Goal: Information Seeking & Learning: Learn about a topic

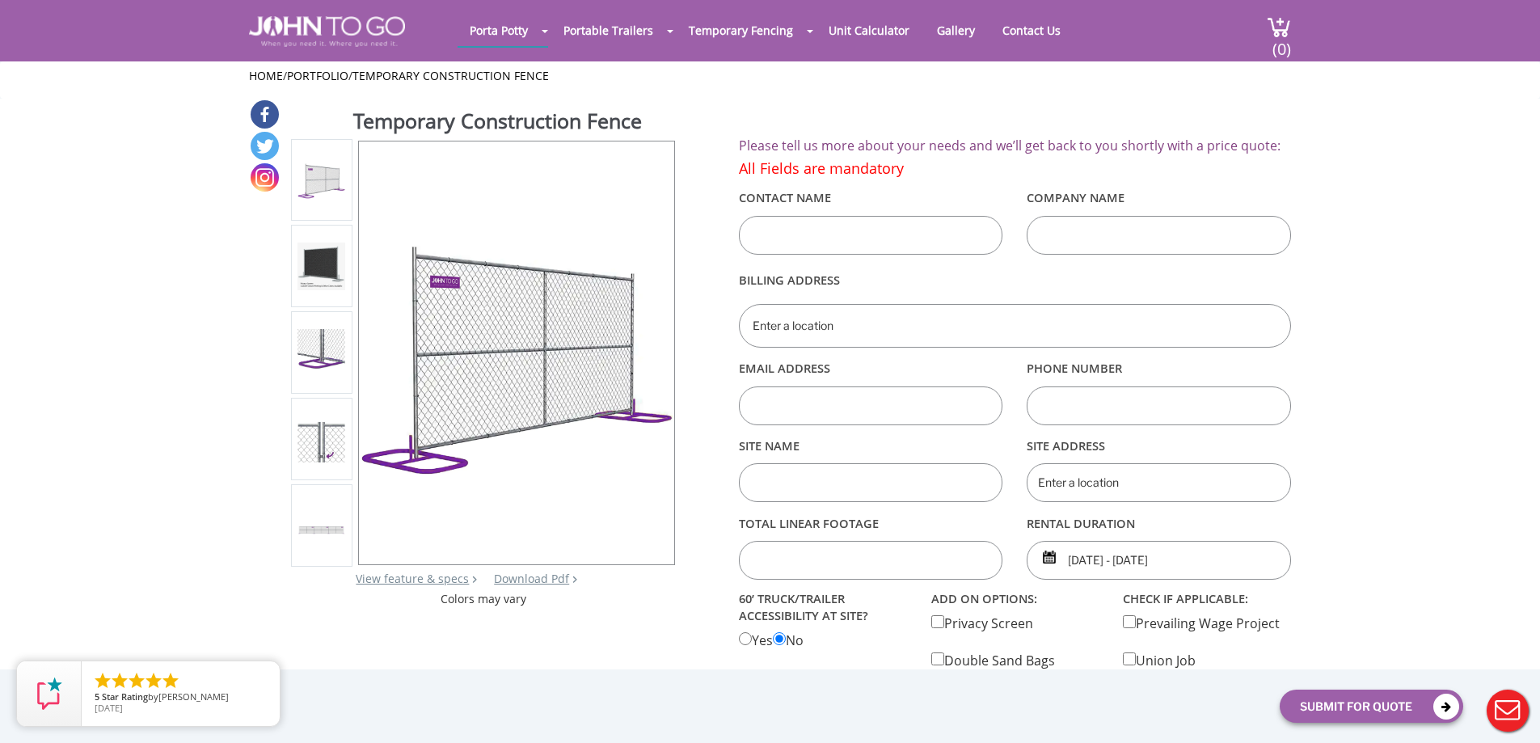
click at [336, 259] on img at bounding box center [322, 267] width 48 height 48
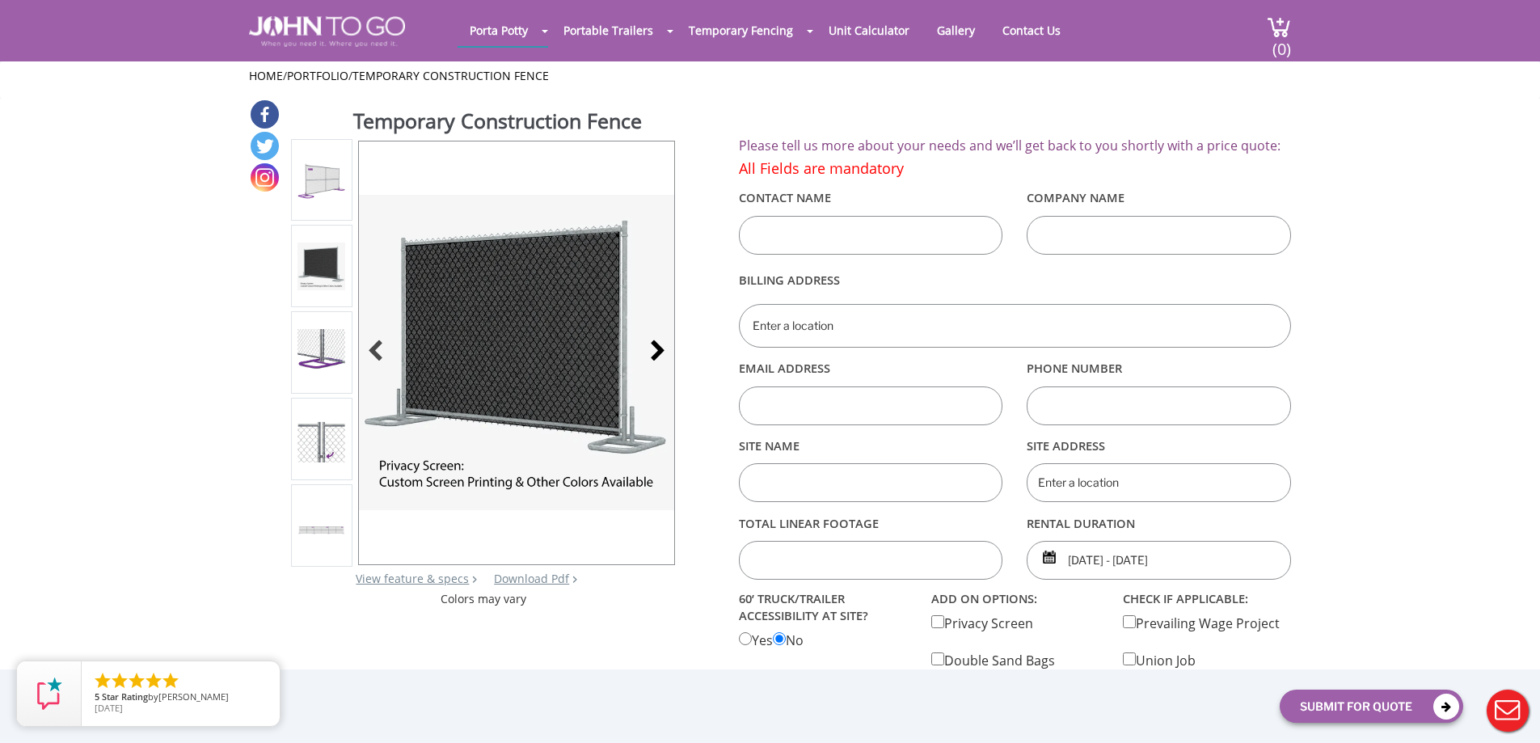
click at [665, 350] on div at bounding box center [653, 352] width 23 height 23
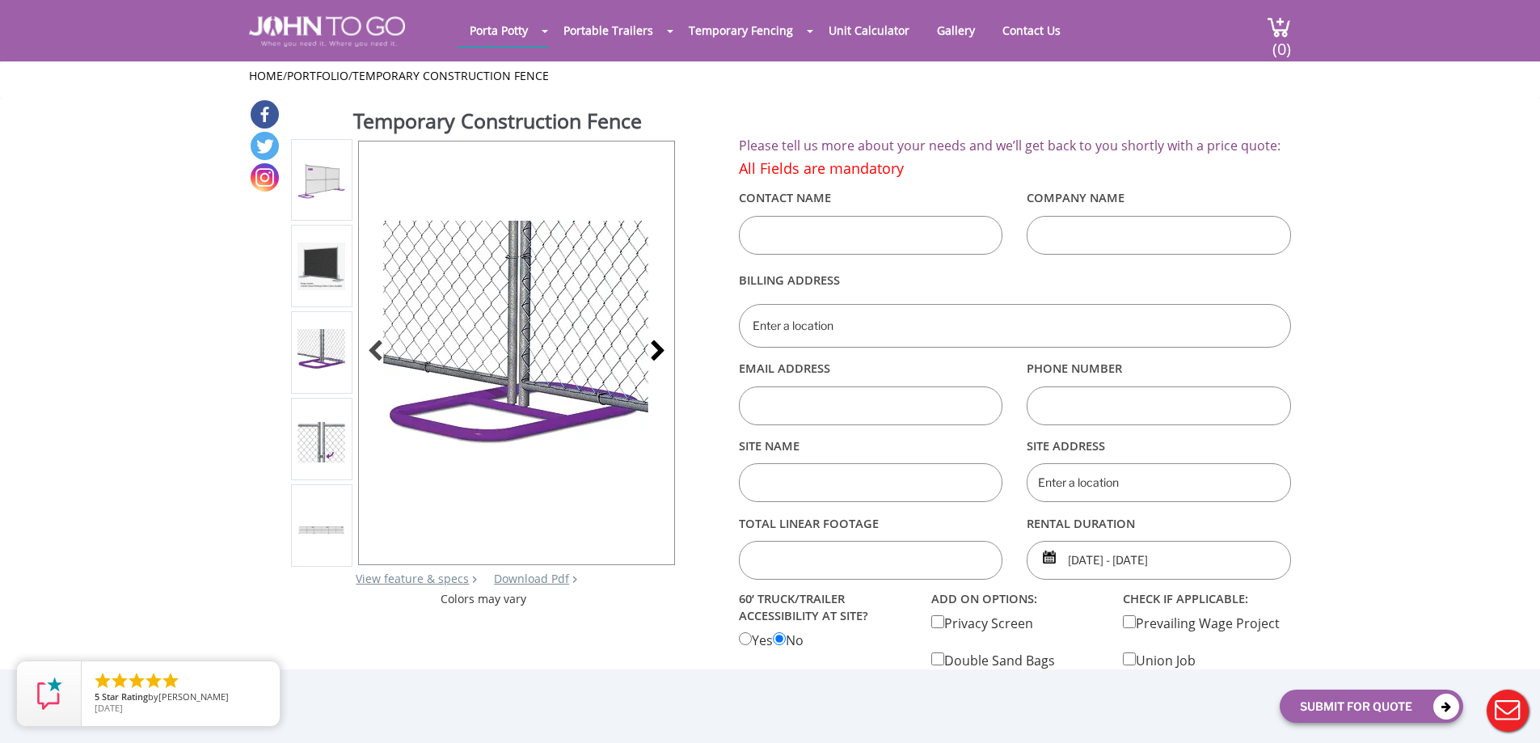
click at [665, 350] on div at bounding box center [653, 352] width 23 height 23
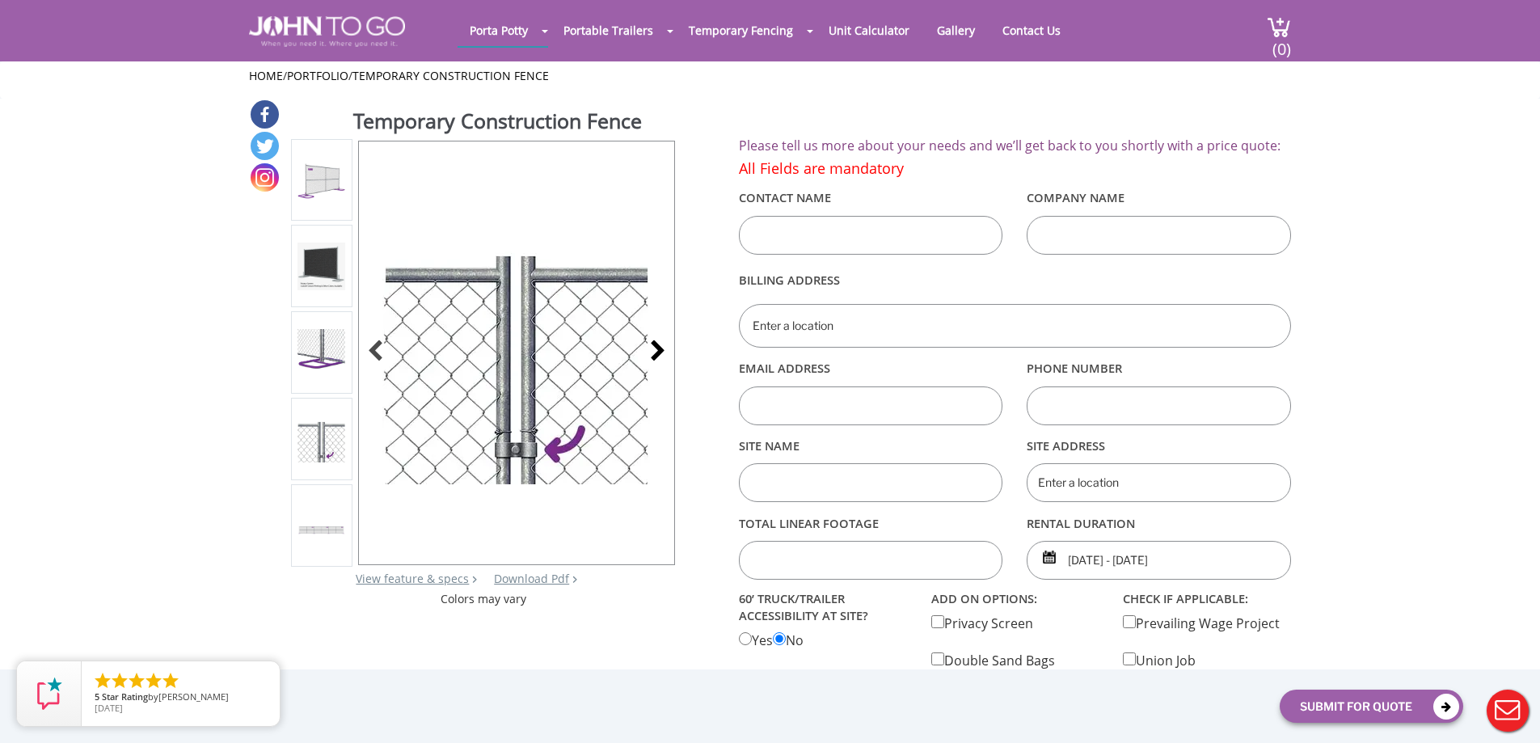
click at [665, 350] on div at bounding box center [653, 352] width 23 height 23
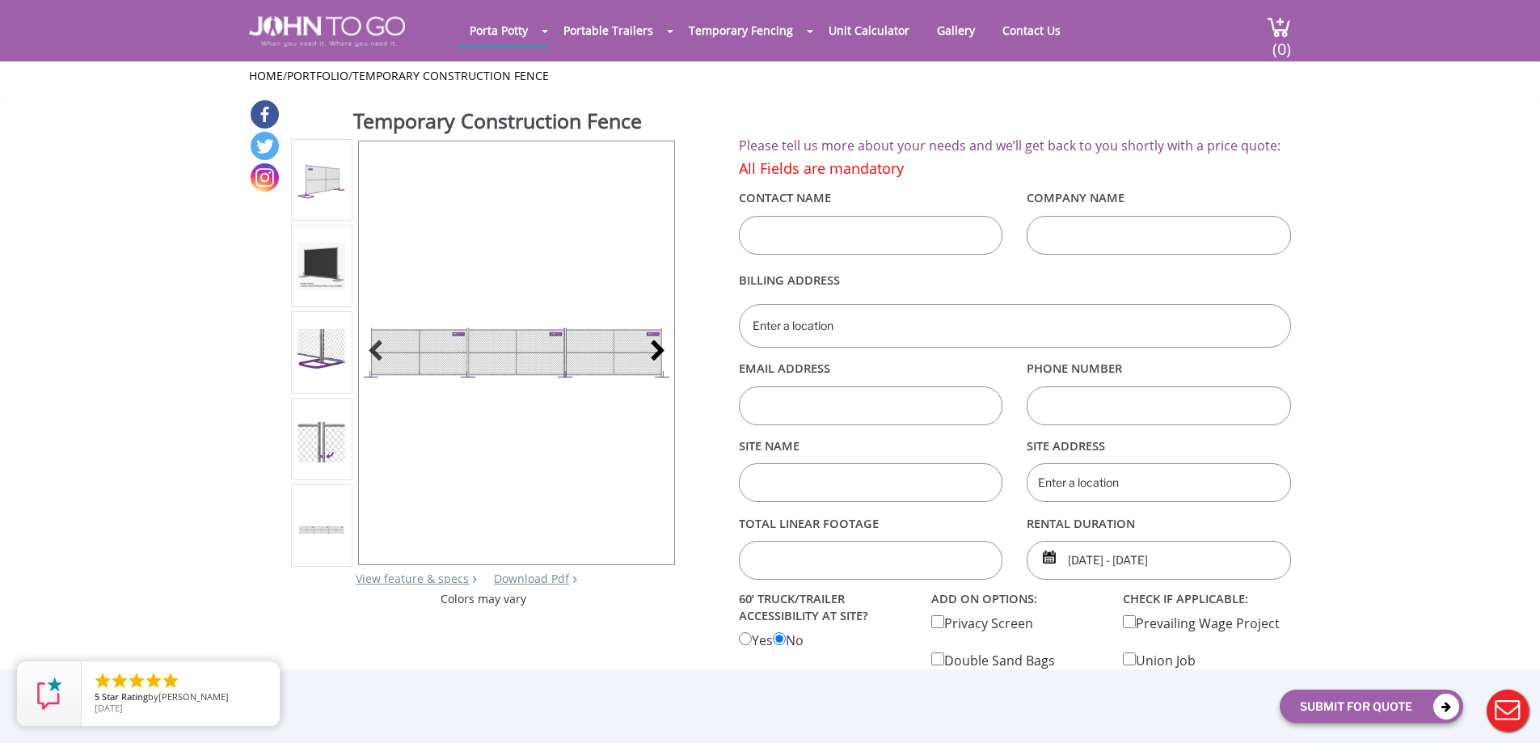
click at [665, 350] on div at bounding box center [653, 352] width 23 height 23
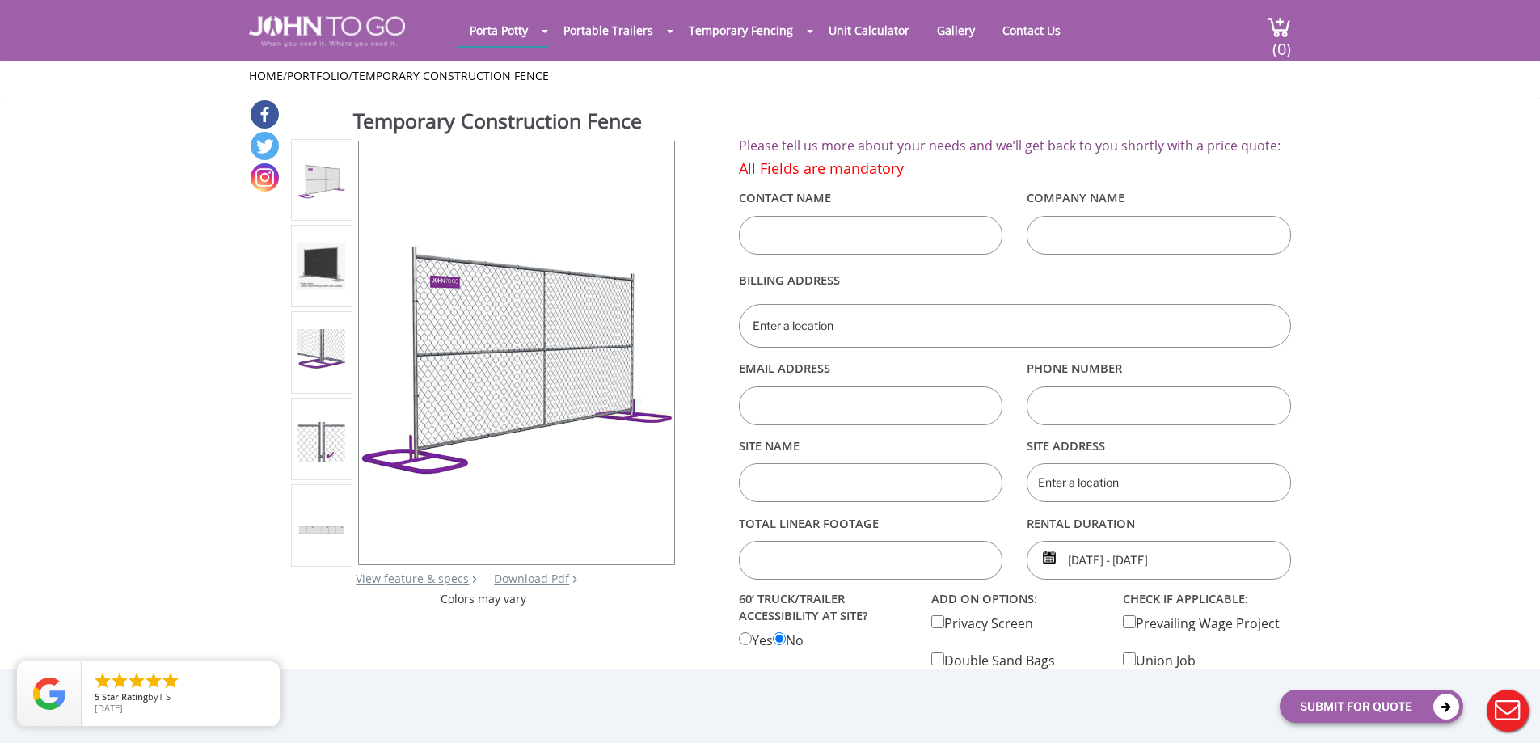
click at [665, 350] on img at bounding box center [516, 352] width 315 height 315
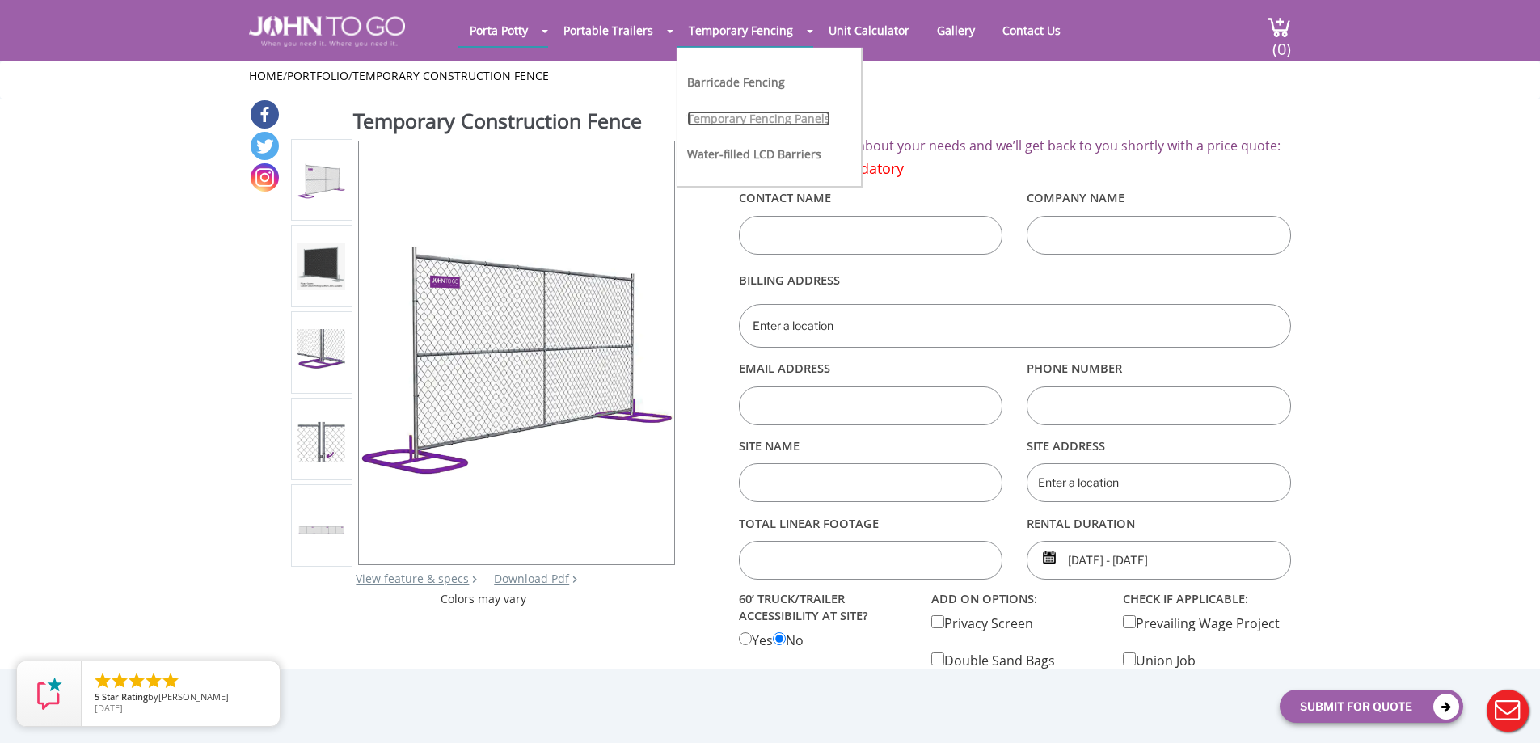
click at [754, 119] on link "Temporary Fencing Panels" at bounding box center [758, 118] width 143 height 15
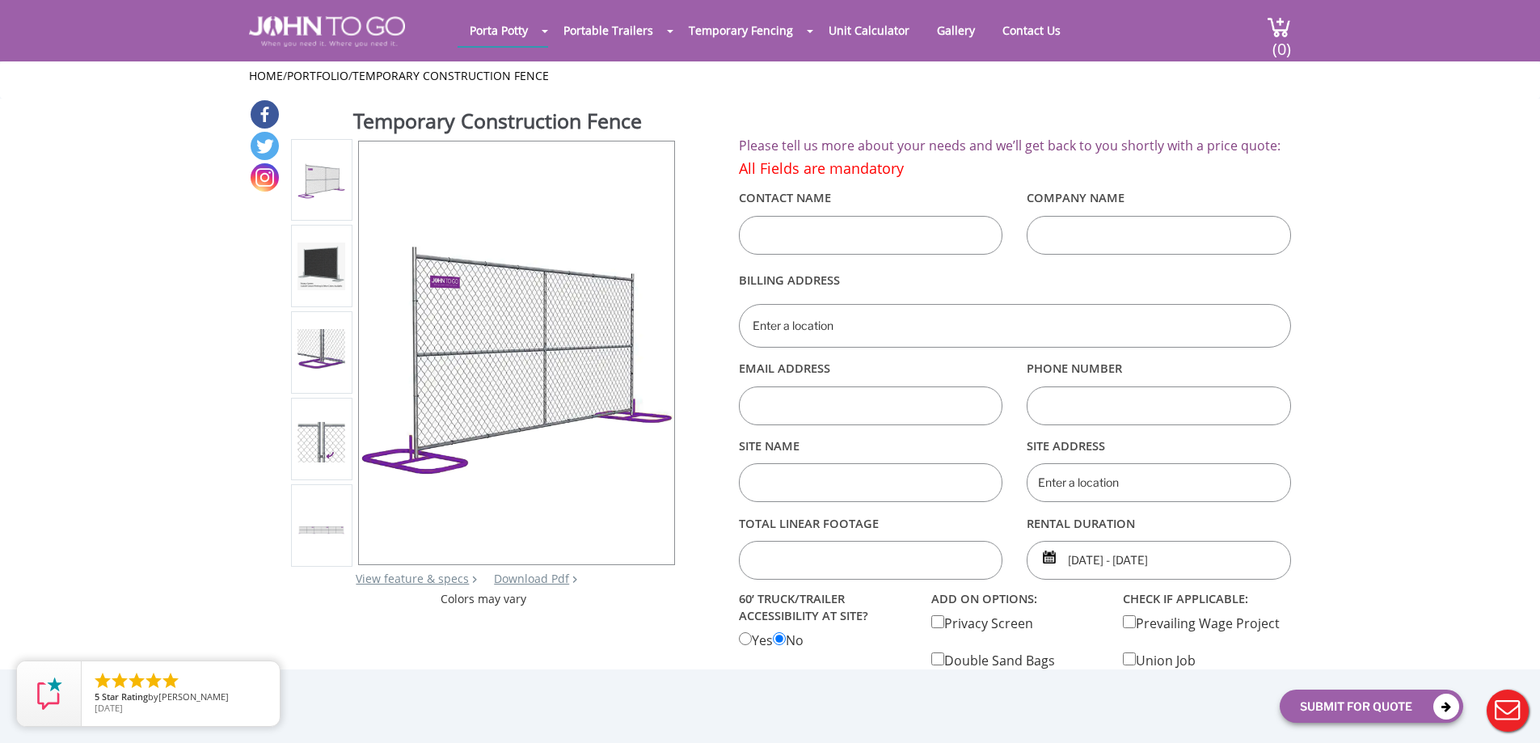
click at [324, 531] on img at bounding box center [322, 530] width 48 height 17
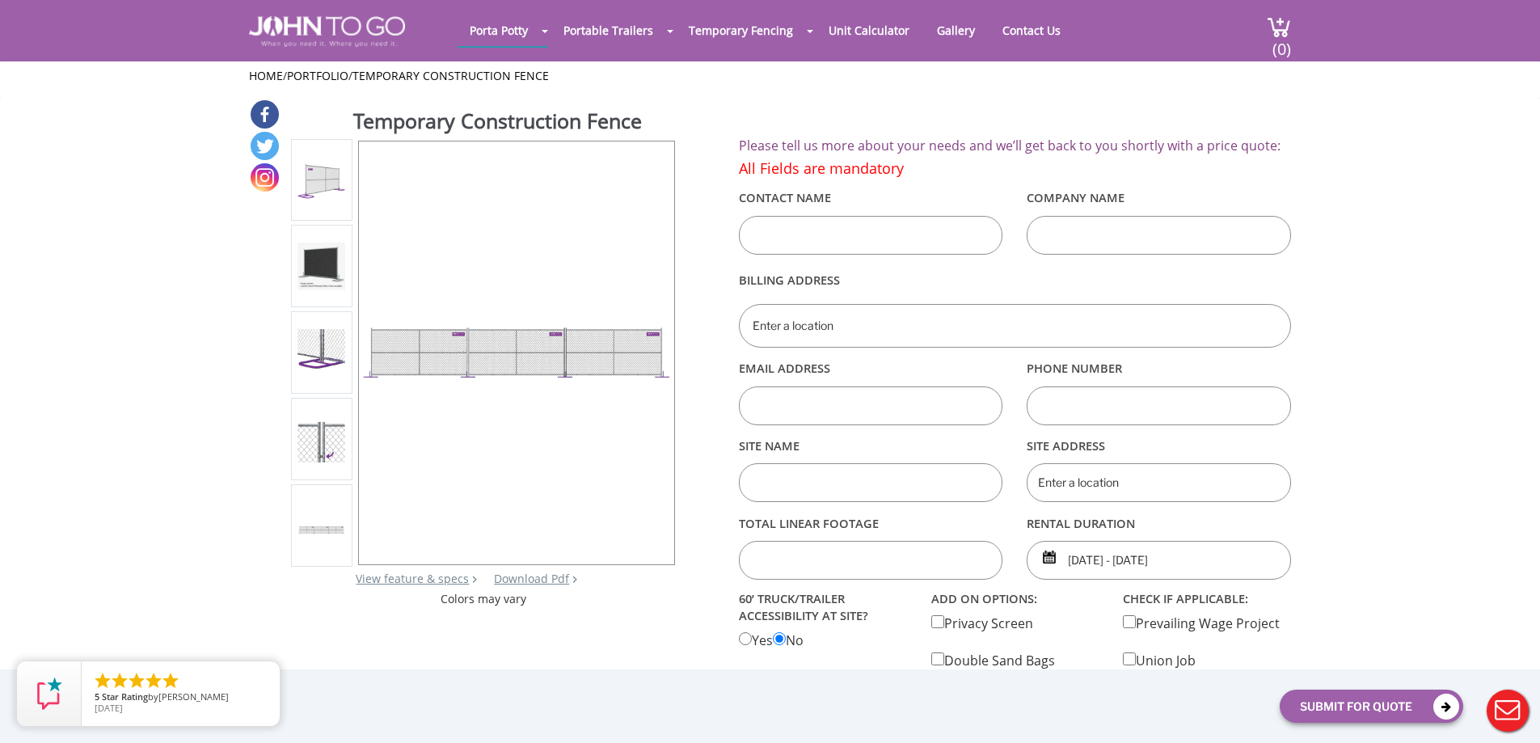
click at [333, 286] on img at bounding box center [322, 267] width 48 height 48
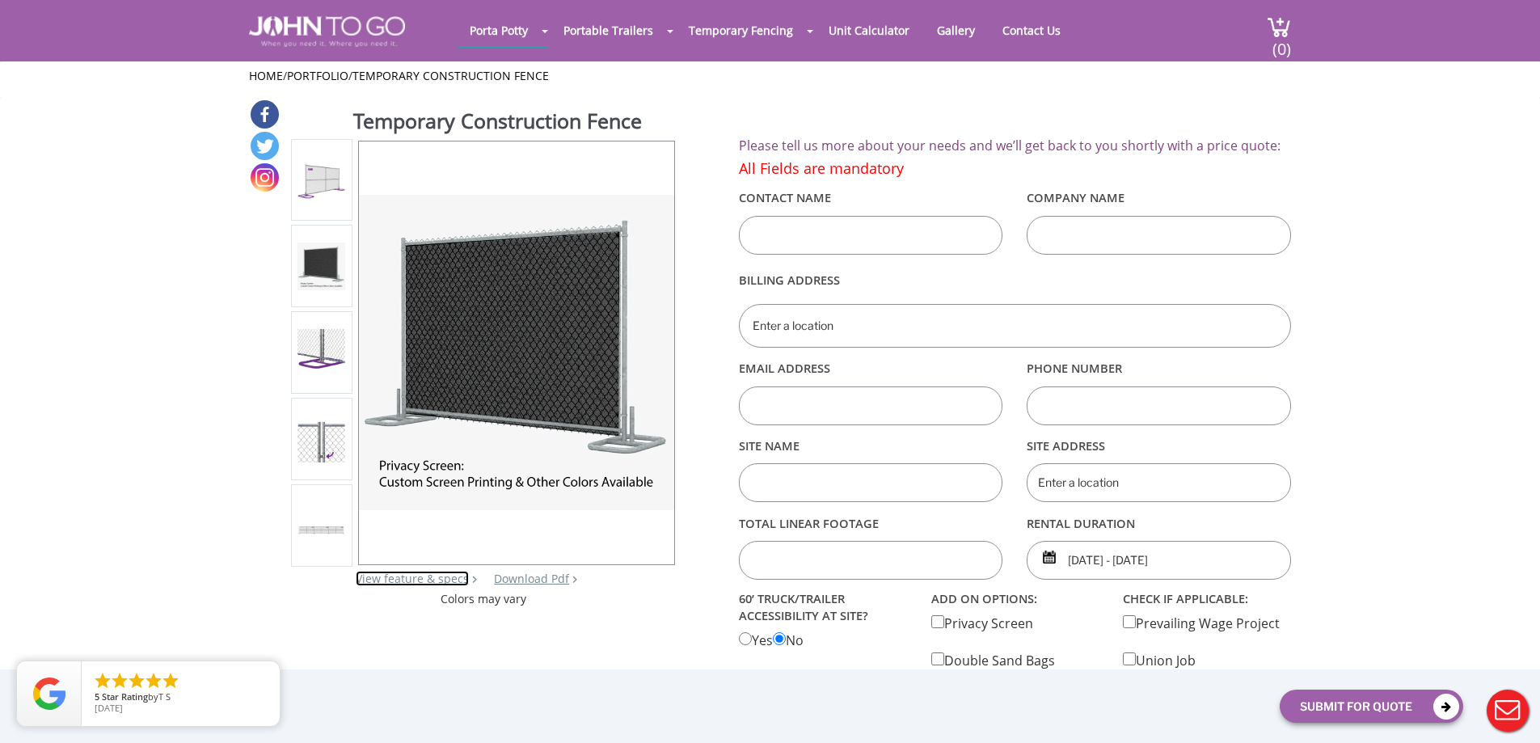
click at [413, 581] on link "View feature & specs" at bounding box center [412, 578] width 113 height 15
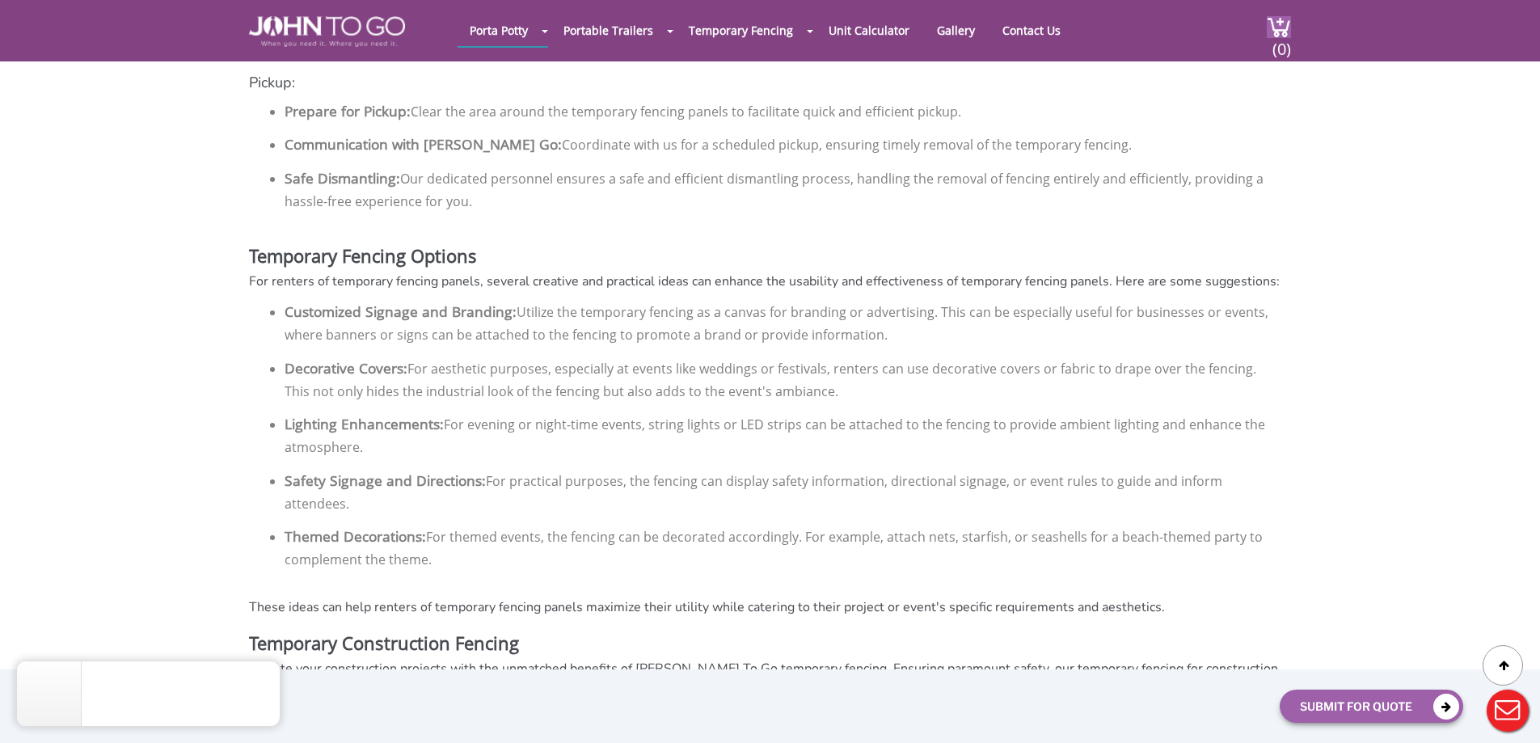
scroll to position [2110, 0]
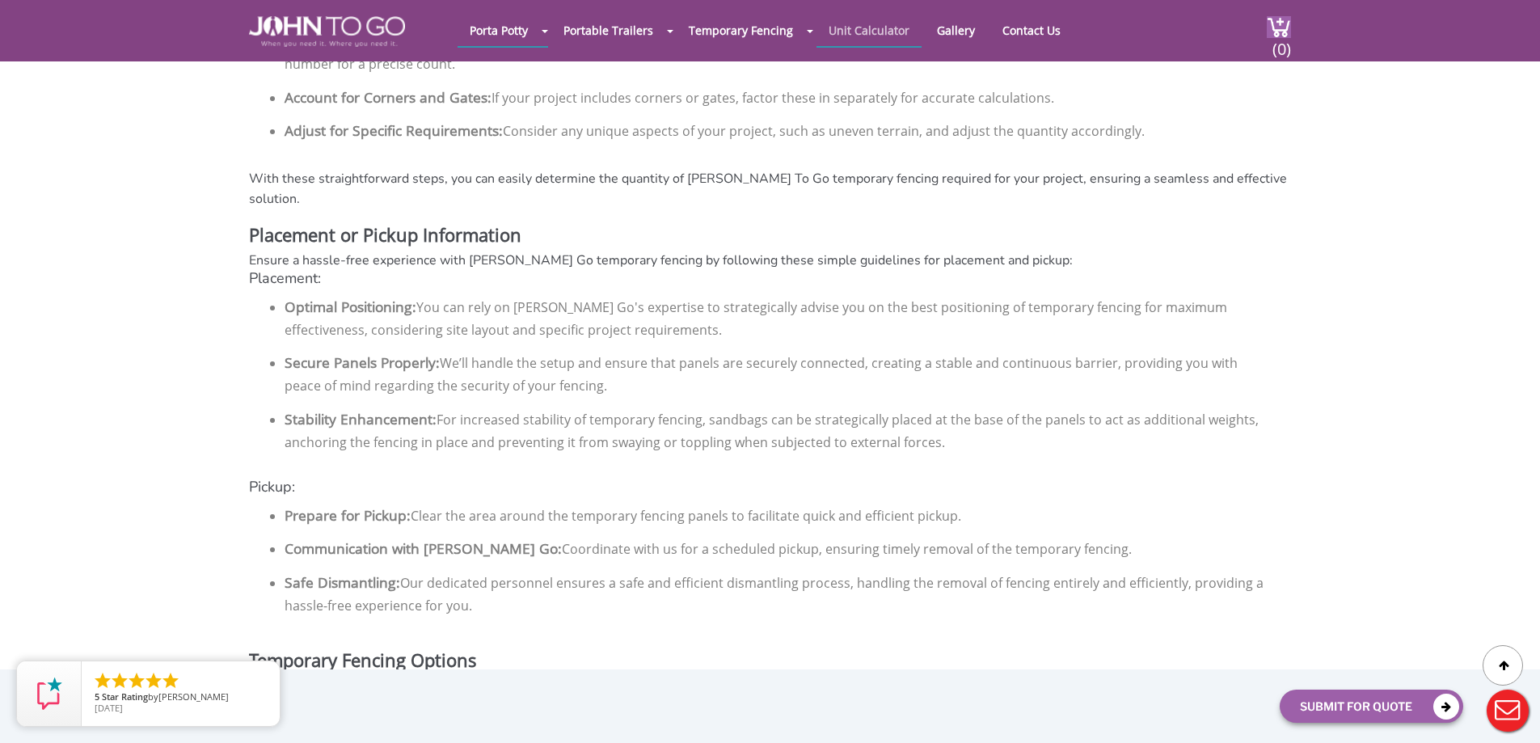
click at [884, 32] on link "Unit Calculator" at bounding box center [869, 31] width 105 height 32
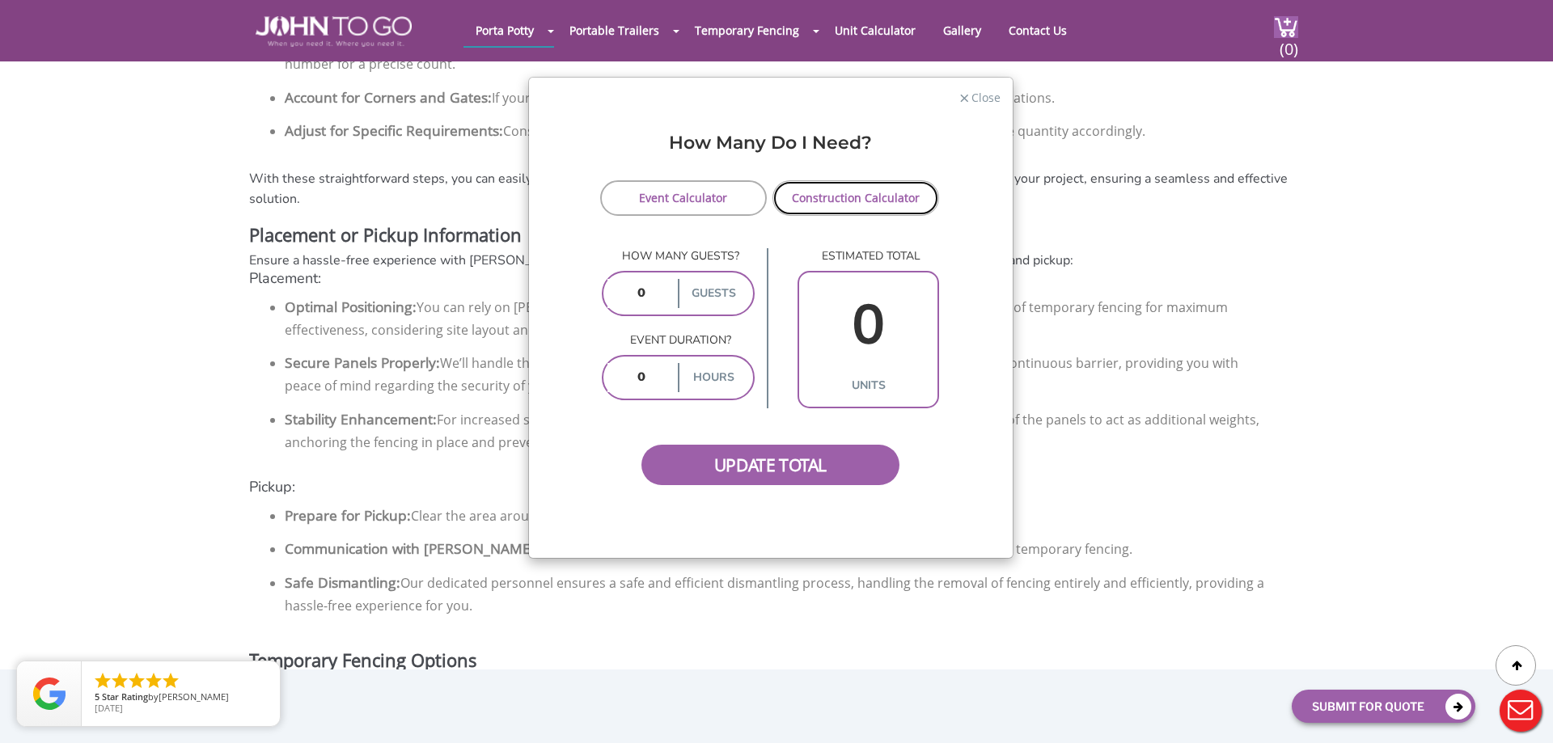
click at [829, 201] on link "Construction Calculator" at bounding box center [855, 198] width 167 height 36
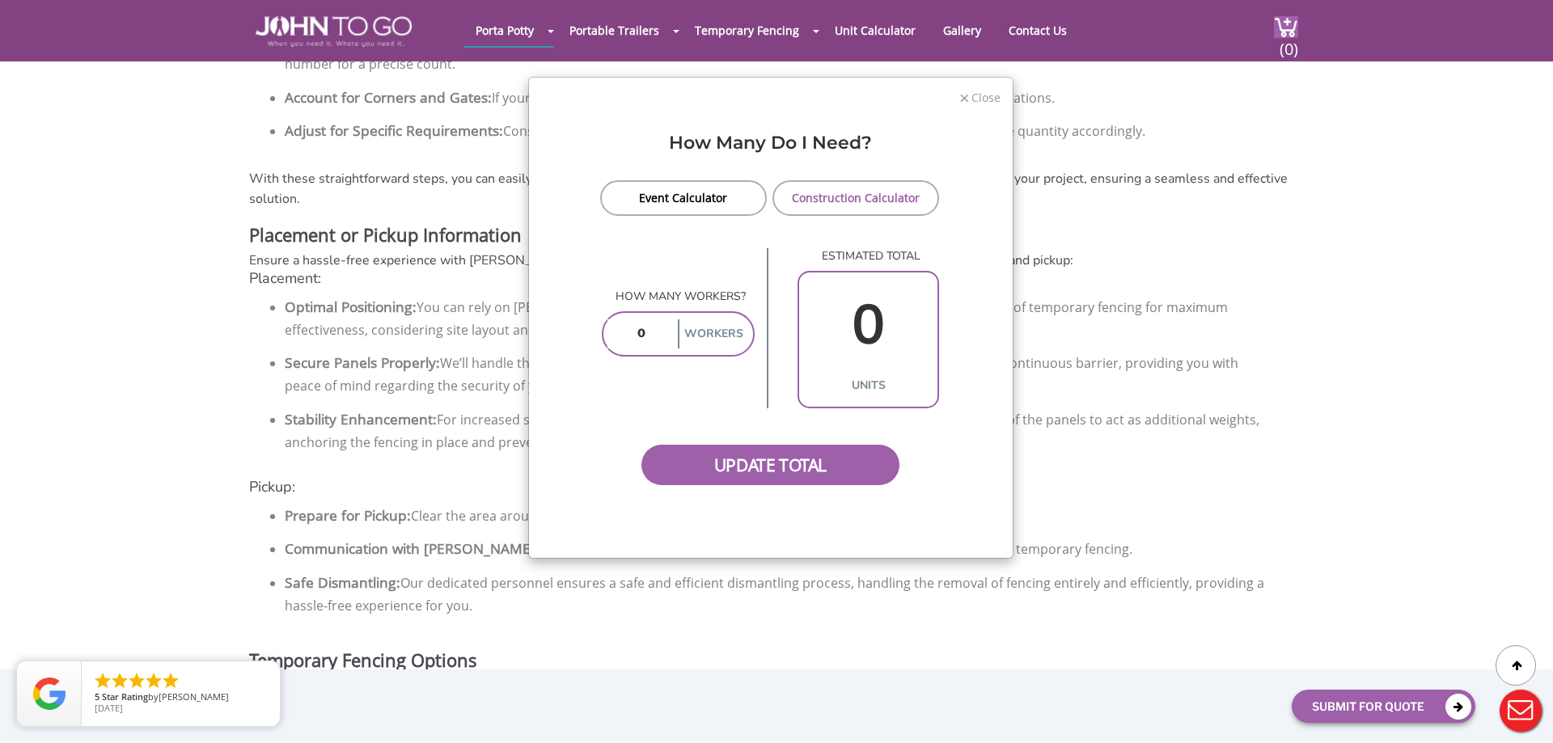
click at [975, 104] on span "Close" at bounding box center [985, 95] width 31 height 15
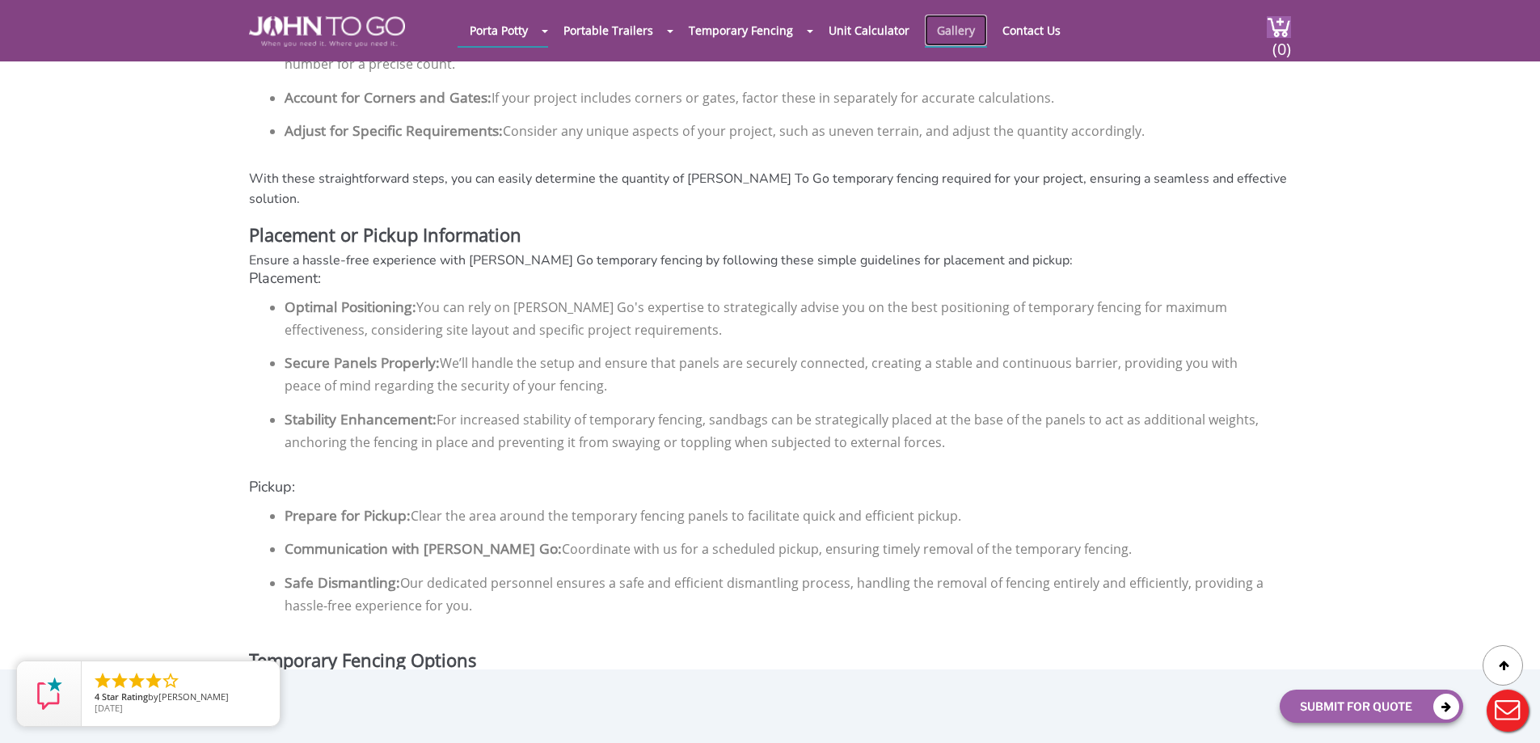
click at [955, 29] on link "Gallery" at bounding box center [956, 31] width 62 height 32
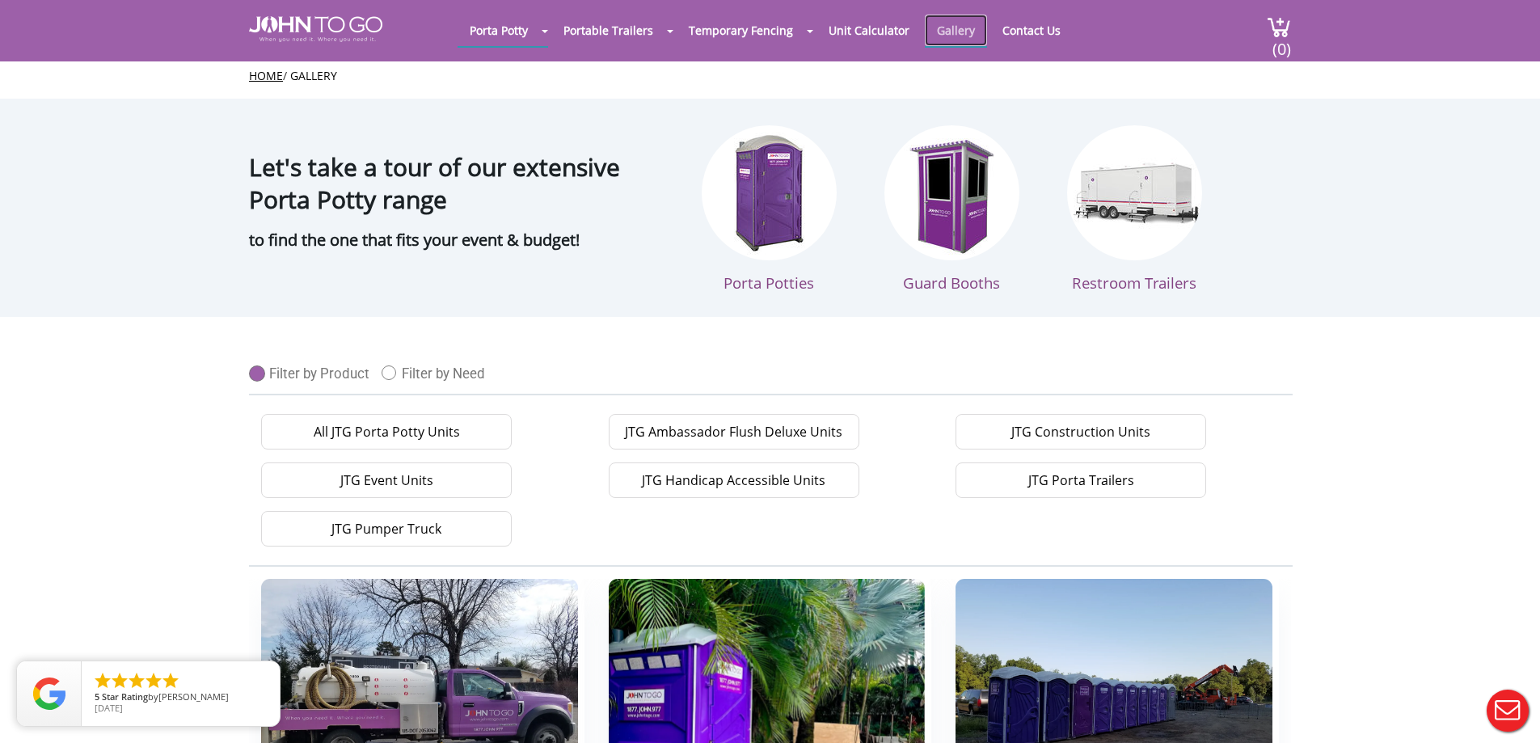
click at [936, 28] on link "Gallery" at bounding box center [956, 31] width 62 height 32
click at [306, 75] on link "Gallery" at bounding box center [313, 75] width 47 height 15
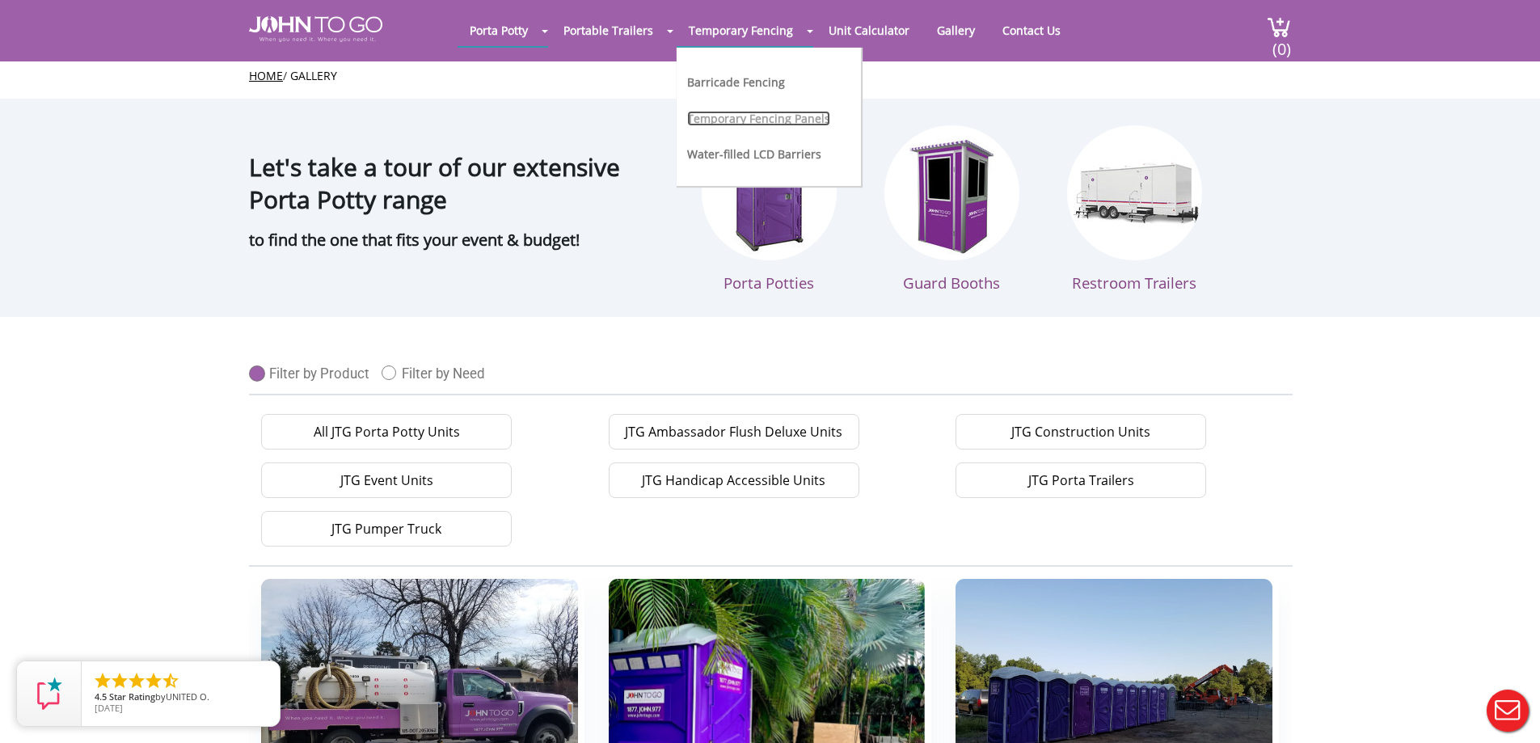
click at [727, 120] on link "Temporary Fencing Panels" at bounding box center [758, 118] width 143 height 15
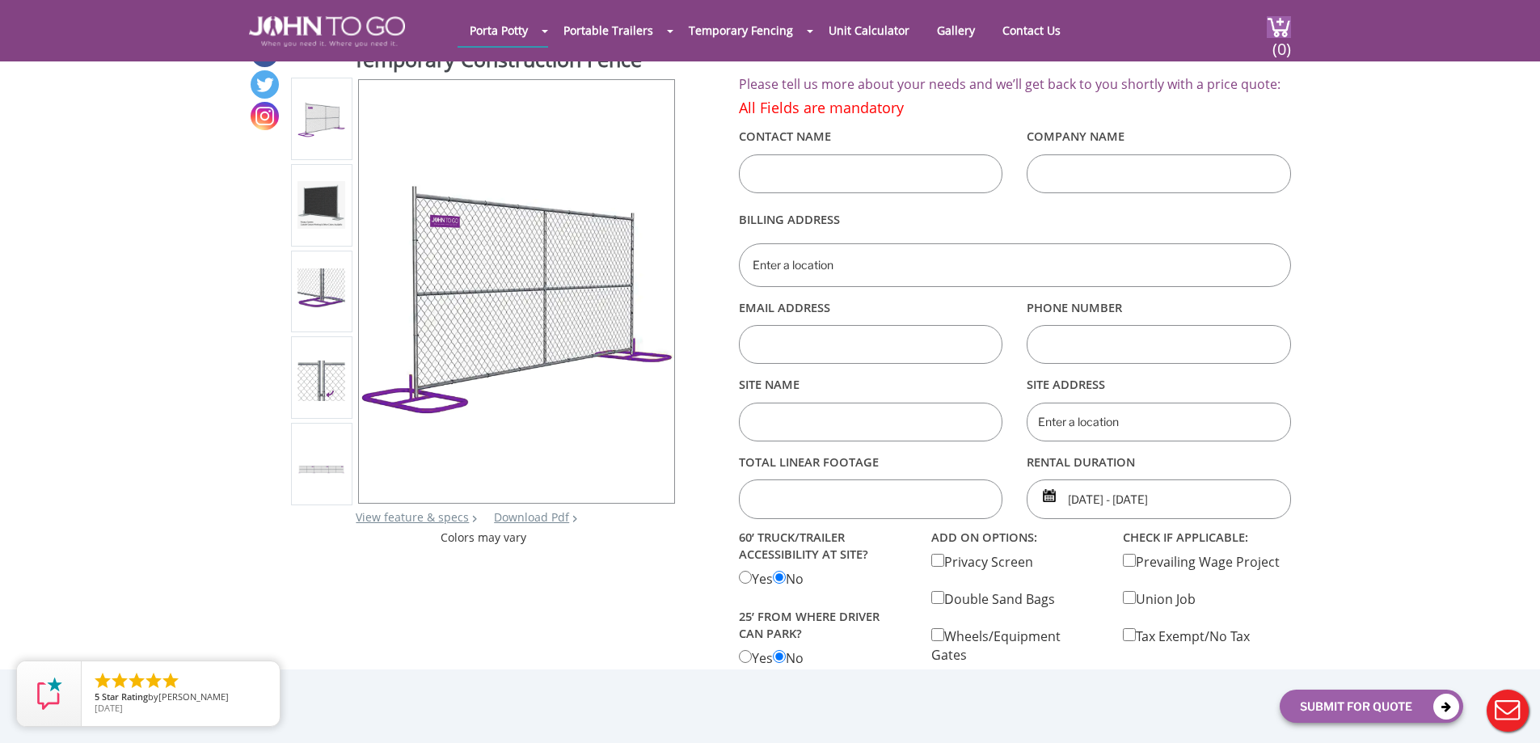
scroll to position [81, 0]
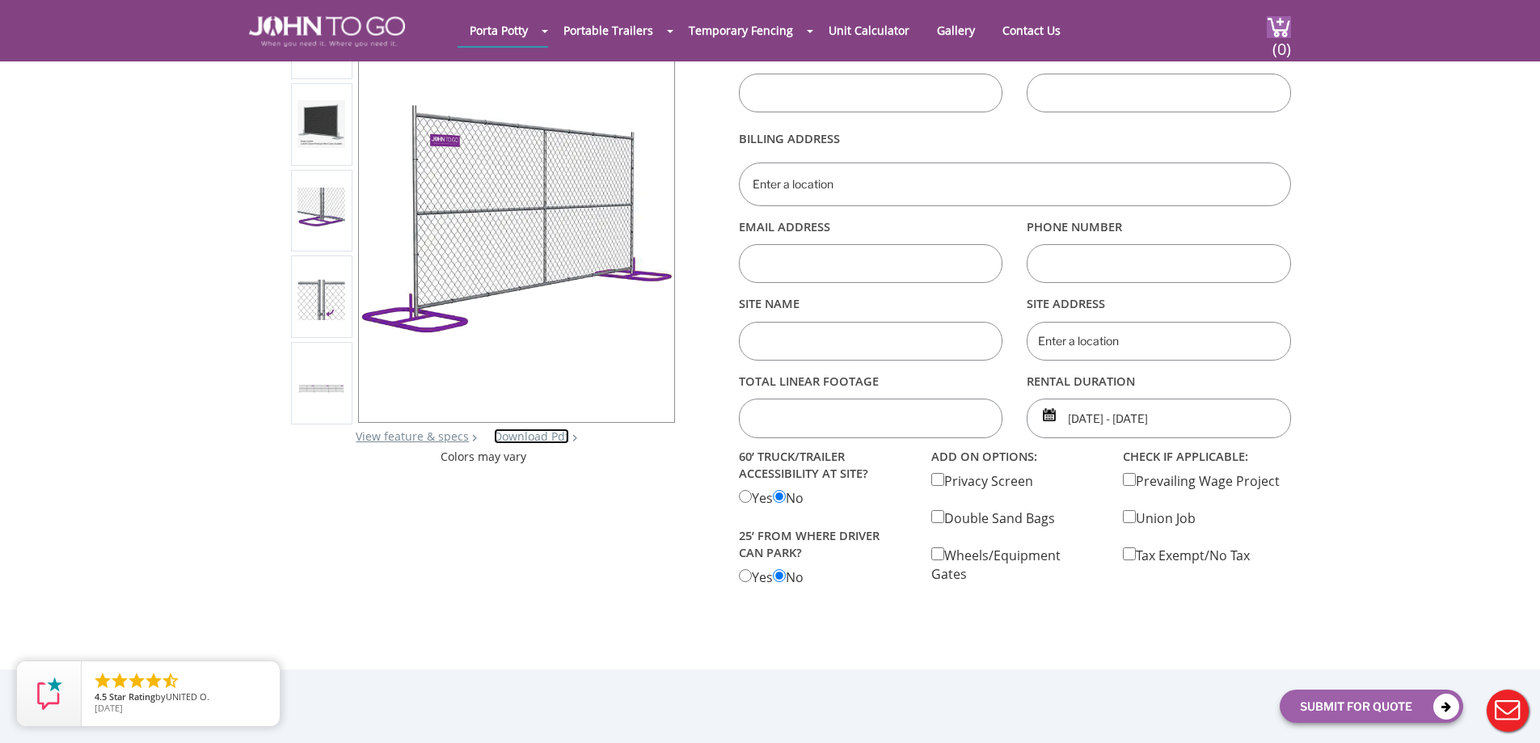
click at [553, 439] on link "Download Pdf" at bounding box center [531, 436] width 75 height 15
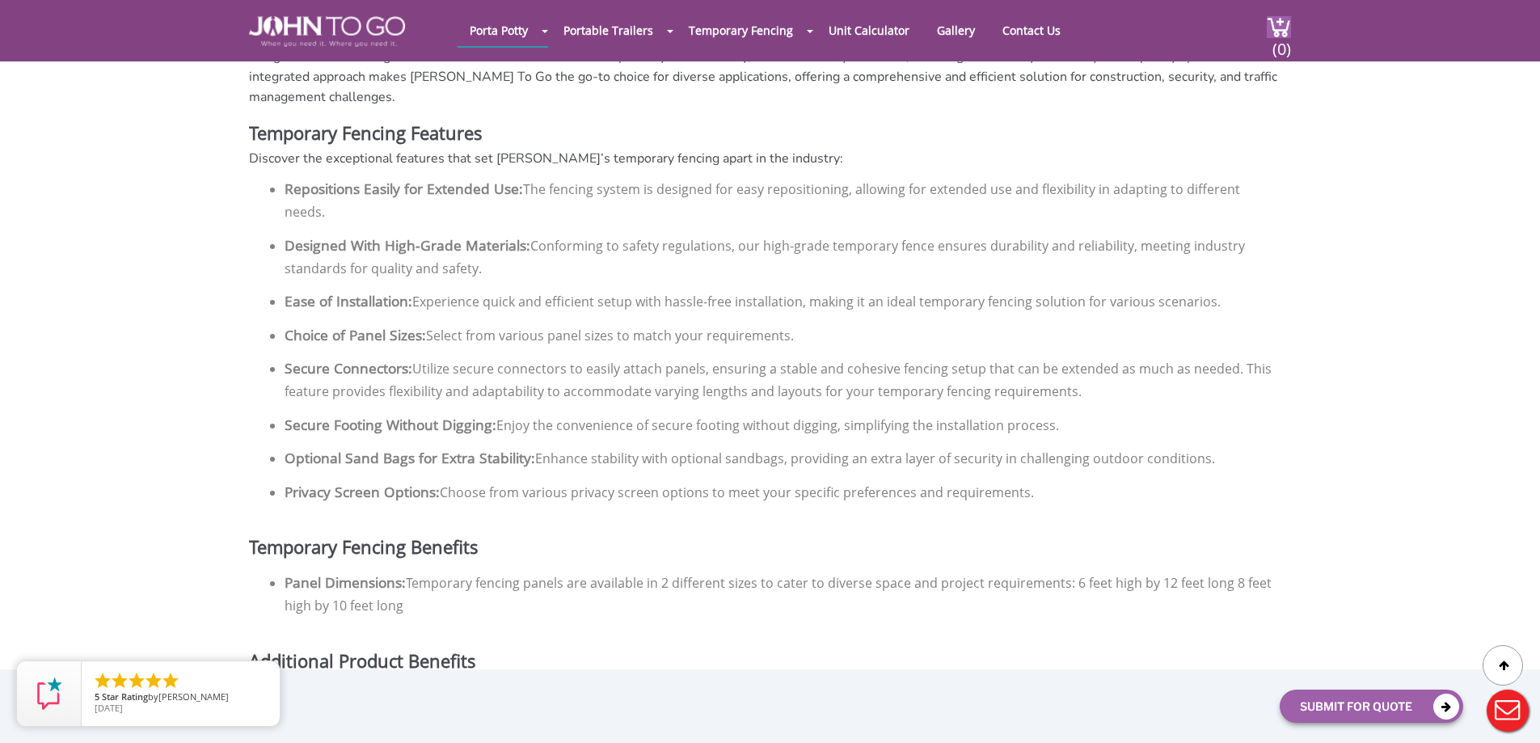
scroll to position [1051, 0]
